Goal: Task Accomplishment & Management: Use online tool/utility

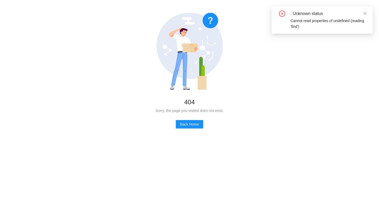
click at [213, 41] on icon at bounding box center [190, 46] width 66 height 66
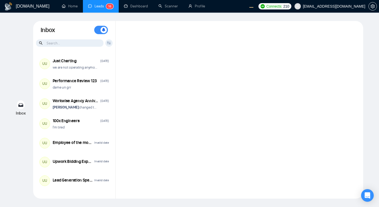
click at [197, 57] on div at bounding box center [240, 110] width 248 height 178
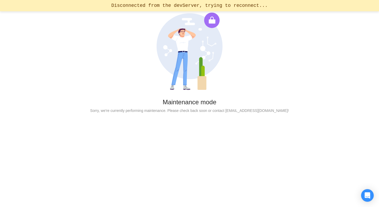
click at [285, 77] on div "Maintenance mode Sorry, we're currently performing maintenance. Please check ba…" at bounding box center [189, 63] width 379 height 127
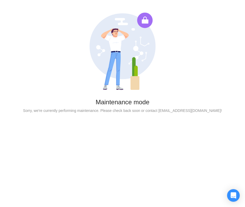
click at [202, 99] on div "Maintenance mode" at bounding box center [122, 102] width 228 height 11
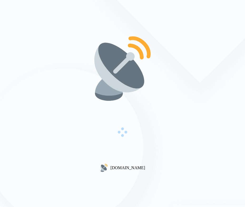
click at [173, 95] on div "[DOMAIN_NAME]" at bounding box center [122, 103] width 245 height 207
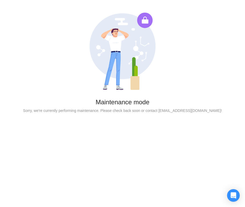
click at [173, 95] on div "Maintenance mode Sorry, we're currently performing maintenance. Please check ba…" at bounding box center [122, 63] width 245 height 127
click at [131, 68] on icon at bounding box center [123, 46] width 66 height 66
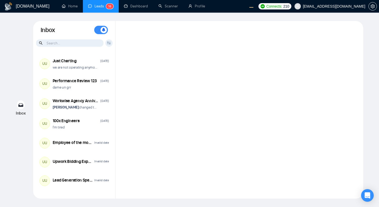
click at [15, 49] on div "Inbox Inbox Turn On Push Notifications Stay updated instantly with real-time al…" at bounding box center [189, 110] width 362 height 178
